Goal: Obtain resource: Download file/media

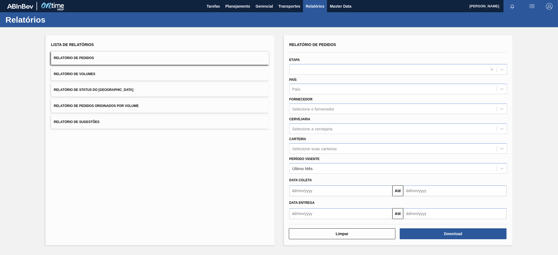
click at [159, 102] on button "Relatório de Pedidos Originados por Volume" at bounding box center [160, 105] width 218 height 13
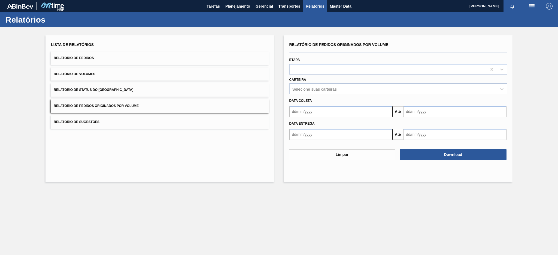
click at [309, 85] on div "Selecione suas carteiras" at bounding box center [392, 89] width 207 height 8
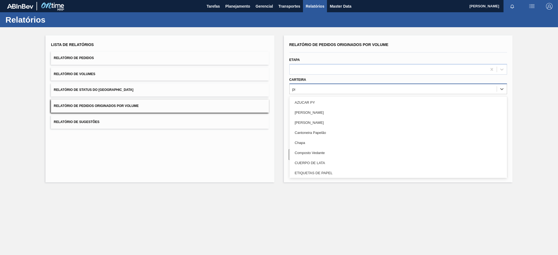
type input "pre"
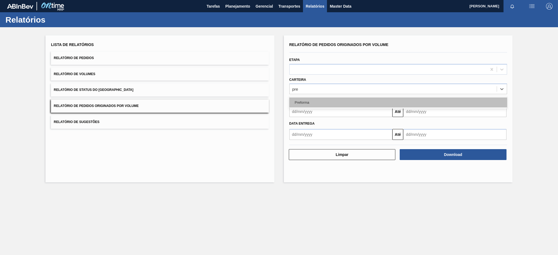
click at [314, 98] on div "Preforma" at bounding box center [398, 102] width 218 height 10
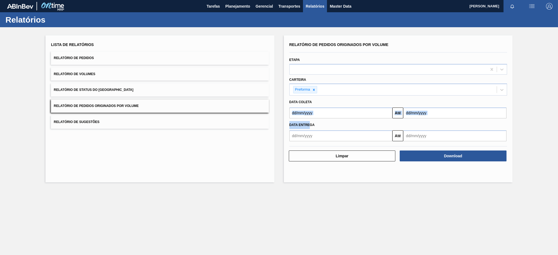
drag, startPoint x: 310, startPoint y: 118, endPoint x: 304, endPoint y: 111, distance: 9.4
click at [304, 111] on div "Relatório de Pedidos Originados por Volume Etapa Carteira Preforma Data coleta …" at bounding box center [398, 91] width 218 height 100
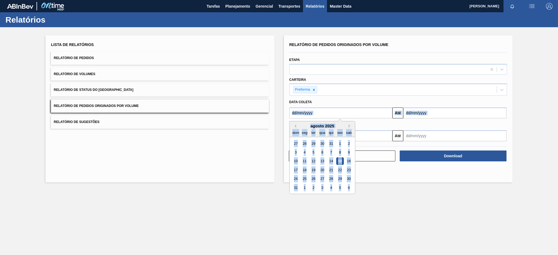
click at [304, 111] on input "text" at bounding box center [340, 113] width 103 height 11
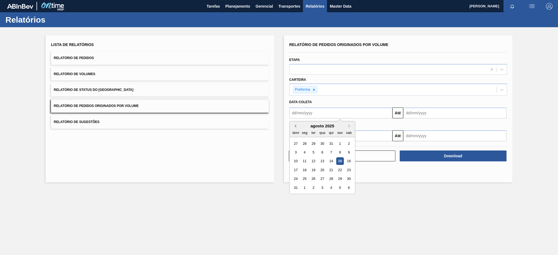
click at [294, 124] on button "Previous Month" at bounding box center [294, 126] width 4 height 4
click at [295, 159] on div "13" at bounding box center [295, 161] width 7 height 7
type input "[DATE]"
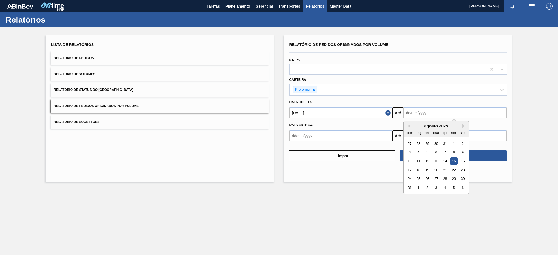
click at [421, 114] on input "text" at bounding box center [454, 113] width 103 height 11
click at [452, 161] on div "15" at bounding box center [453, 161] width 7 height 7
type input "[DATE]"
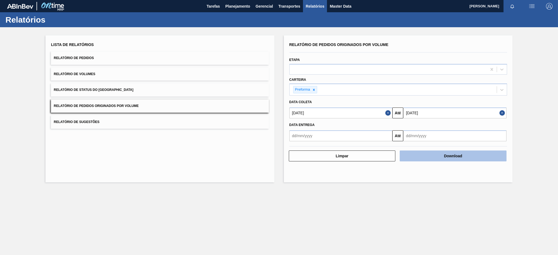
click at [444, 155] on button "Download" at bounding box center [452, 156] width 107 height 11
